Goal: Find specific page/section: Find specific page/section

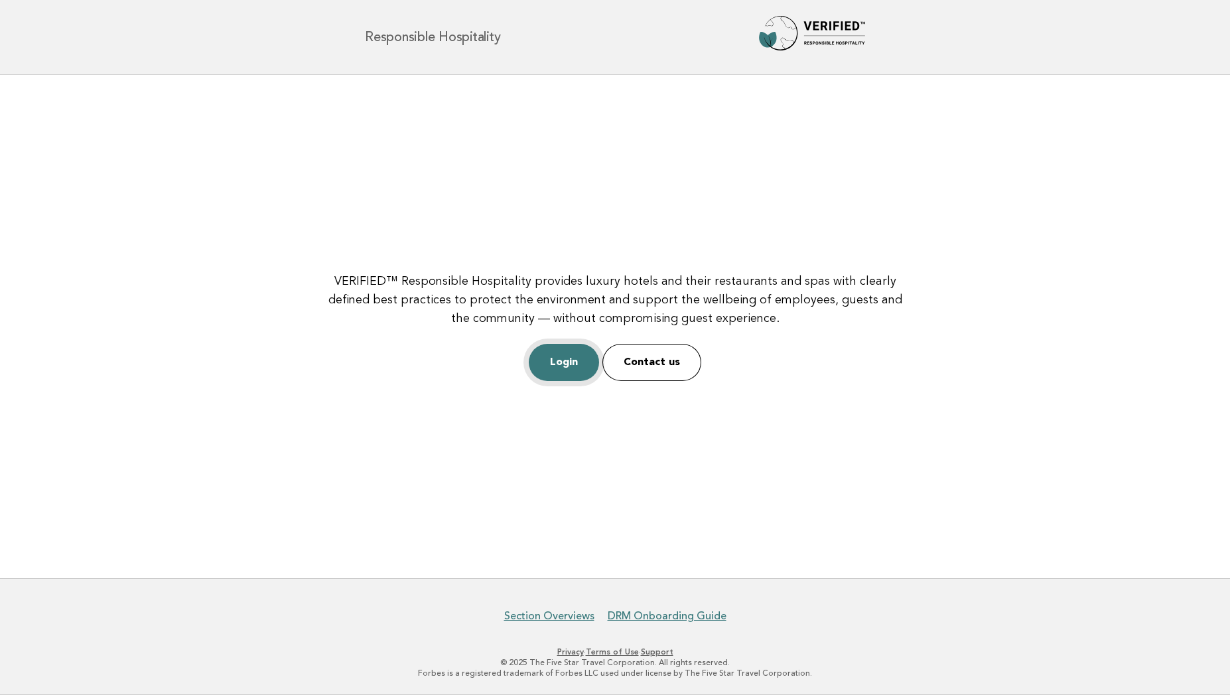
click at [552, 360] on link "Login" at bounding box center [564, 362] width 70 height 37
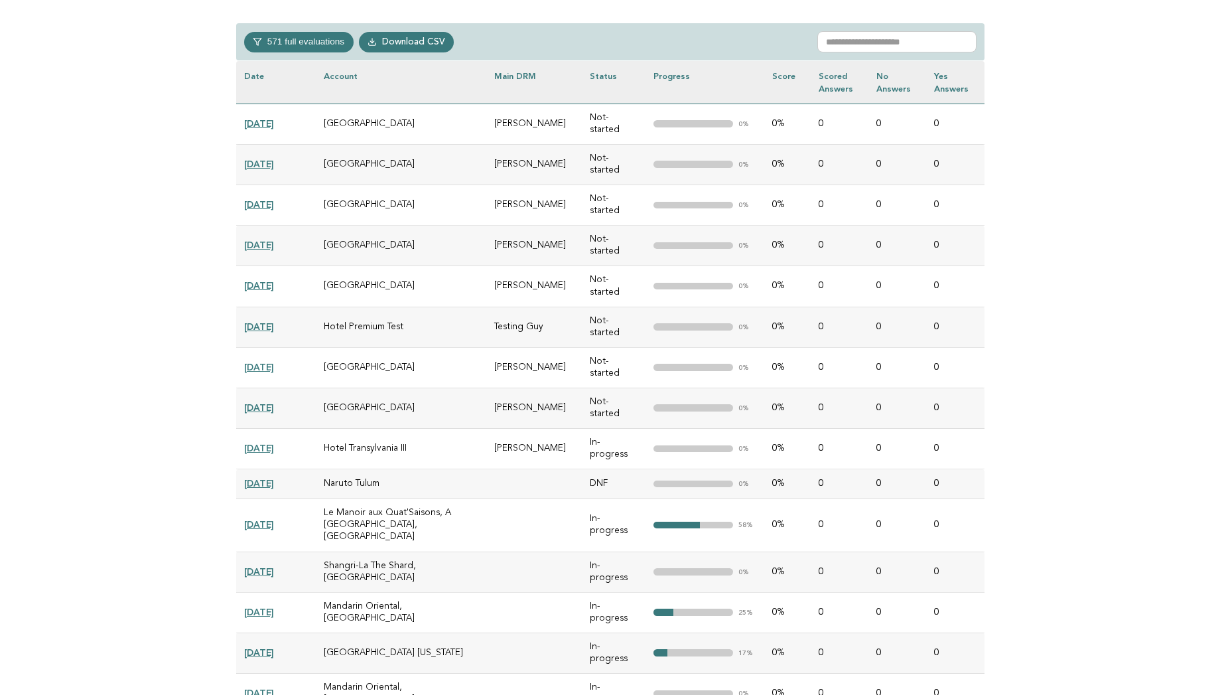
scroll to position [610, 0]
click at [552, 76] on th "Main DRM" at bounding box center [534, 81] width 96 height 42
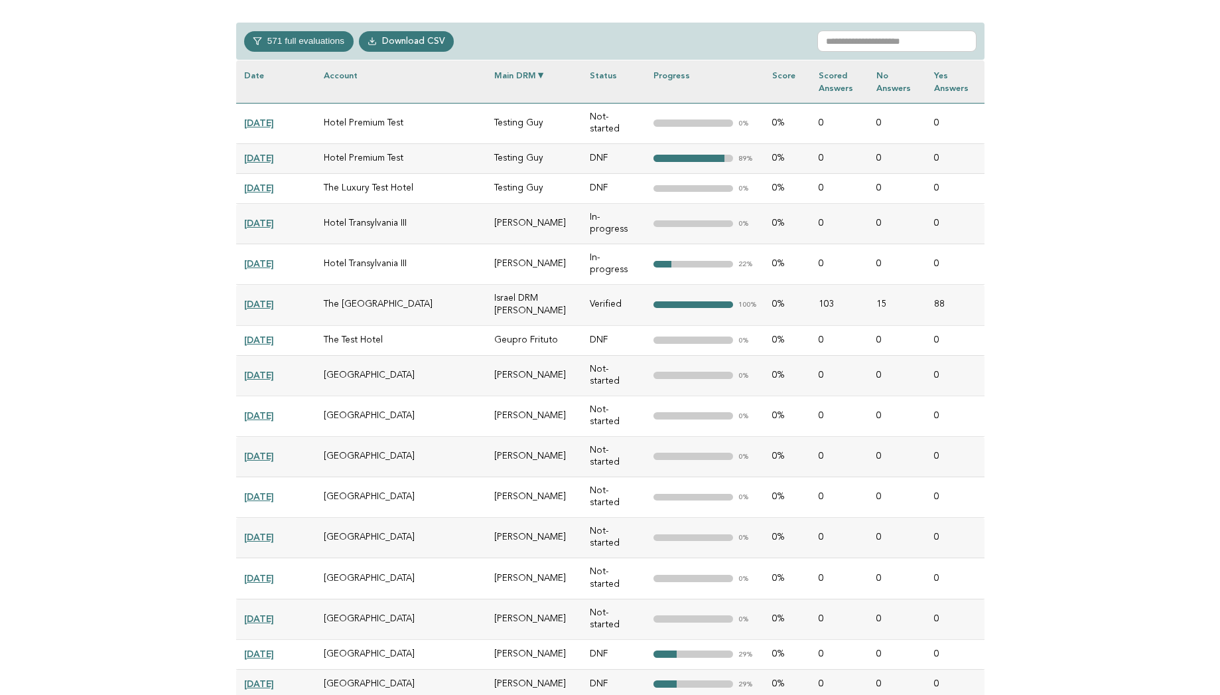
click at [552, 76] on th "Main DRM" at bounding box center [534, 81] width 96 height 42
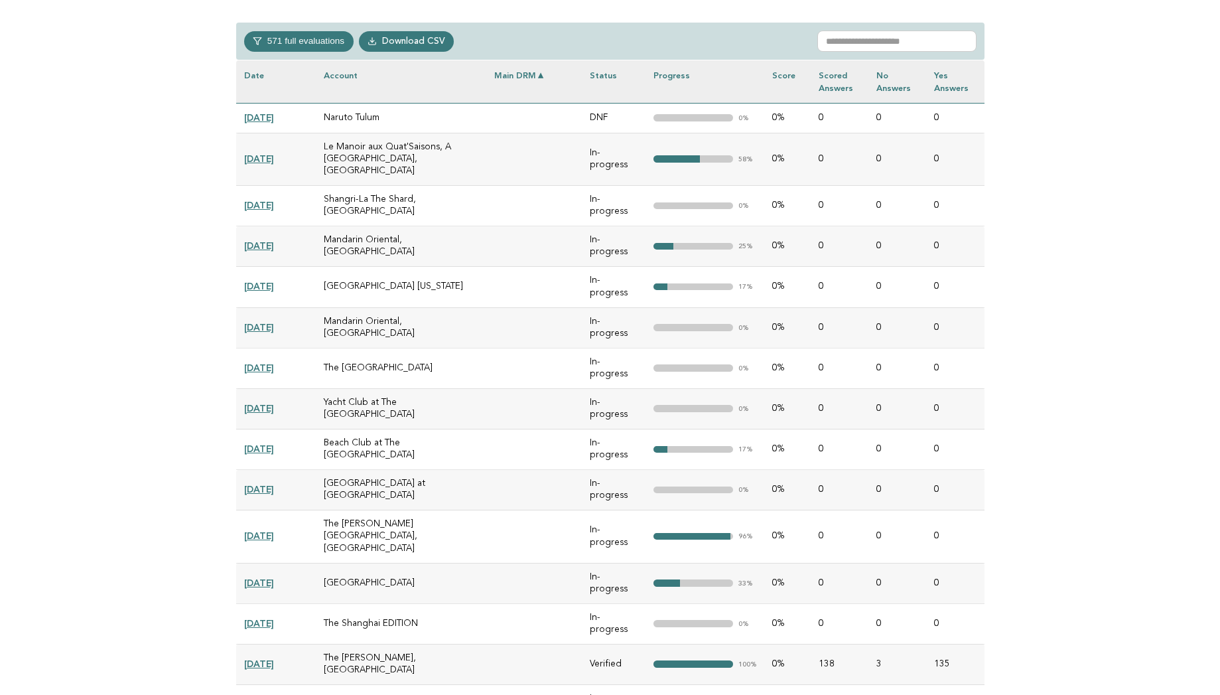
click at [552, 76] on th "Main DRM" at bounding box center [534, 81] width 96 height 42
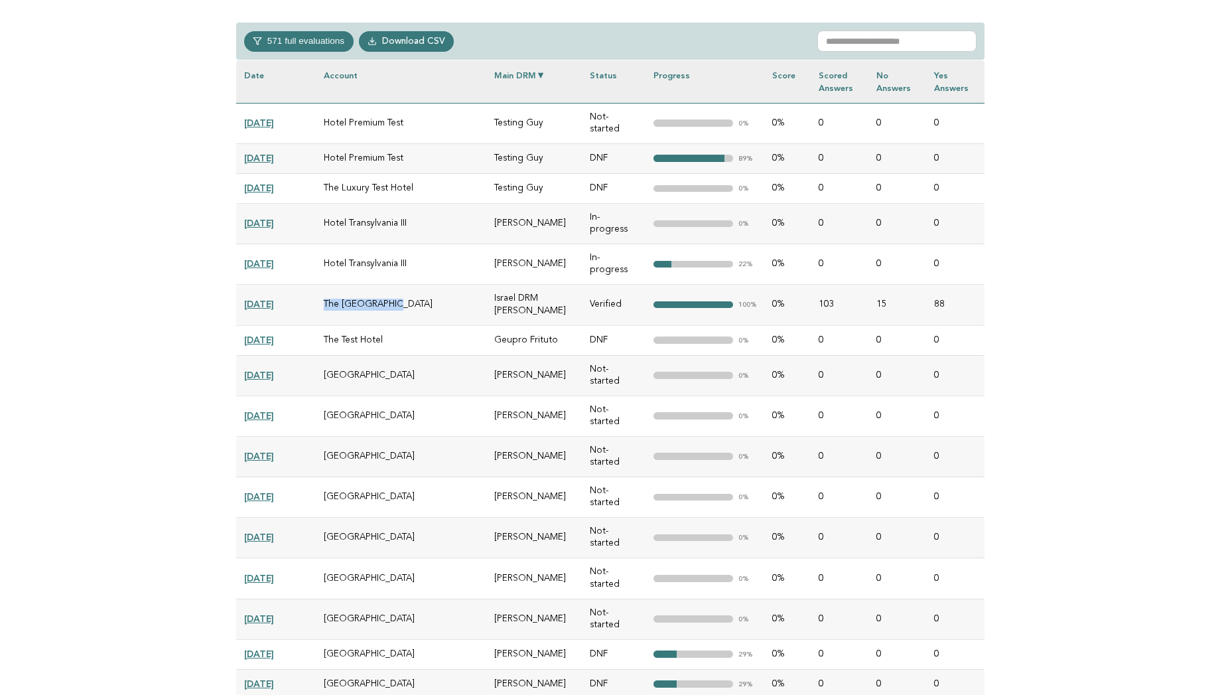
drag, startPoint x: 393, startPoint y: 281, endPoint x: 317, endPoint y: 281, distance: 77.0
click at [317, 285] on td "The [GEOGRAPHIC_DATA]" at bounding box center [401, 305] width 171 height 40
copy td "The [GEOGRAPHIC_DATA]"
